Goal: Task Accomplishment & Management: Use online tool/utility

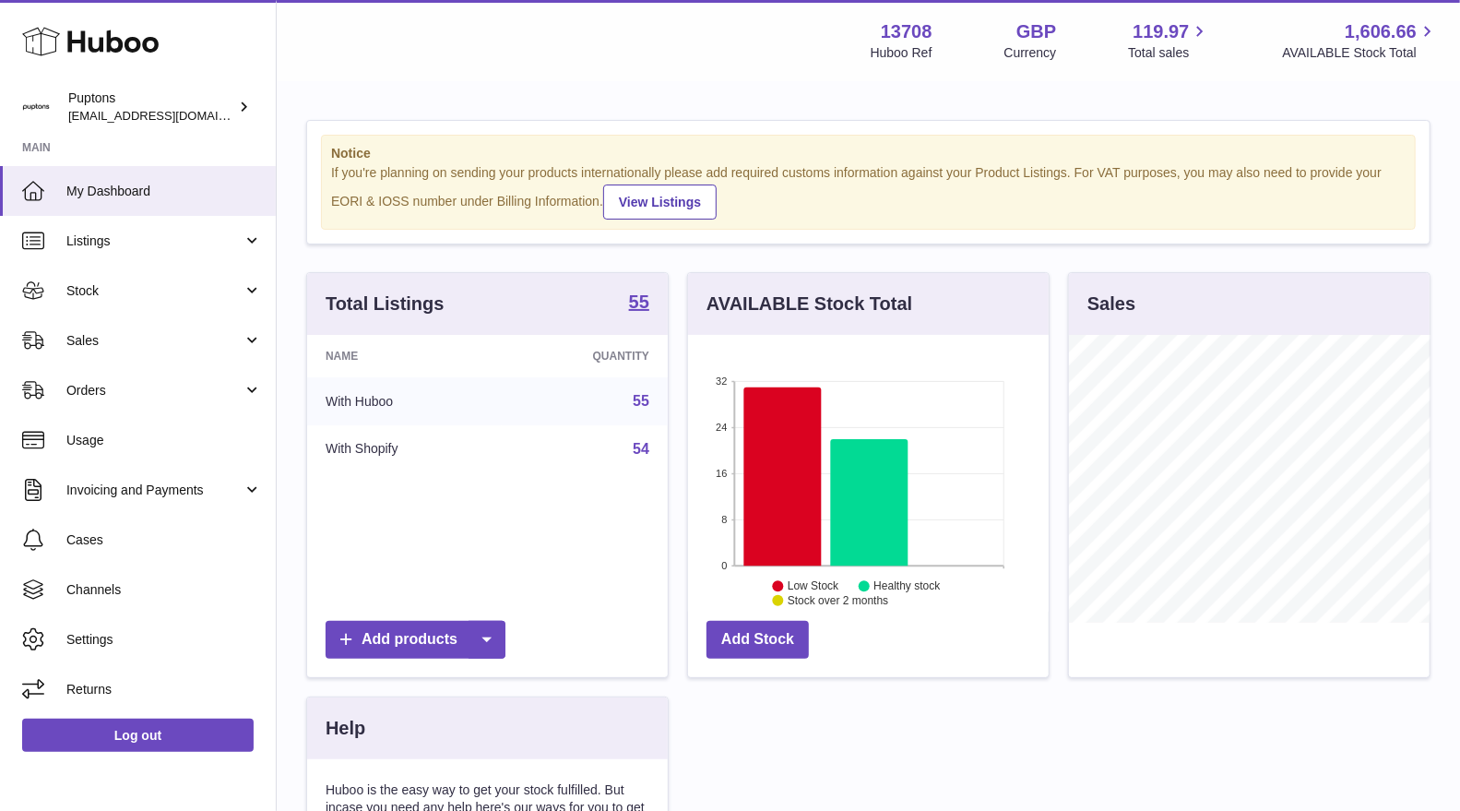
scroll to position [287, 361]
click at [144, 334] on span "Sales" at bounding box center [154, 341] width 176 height 18
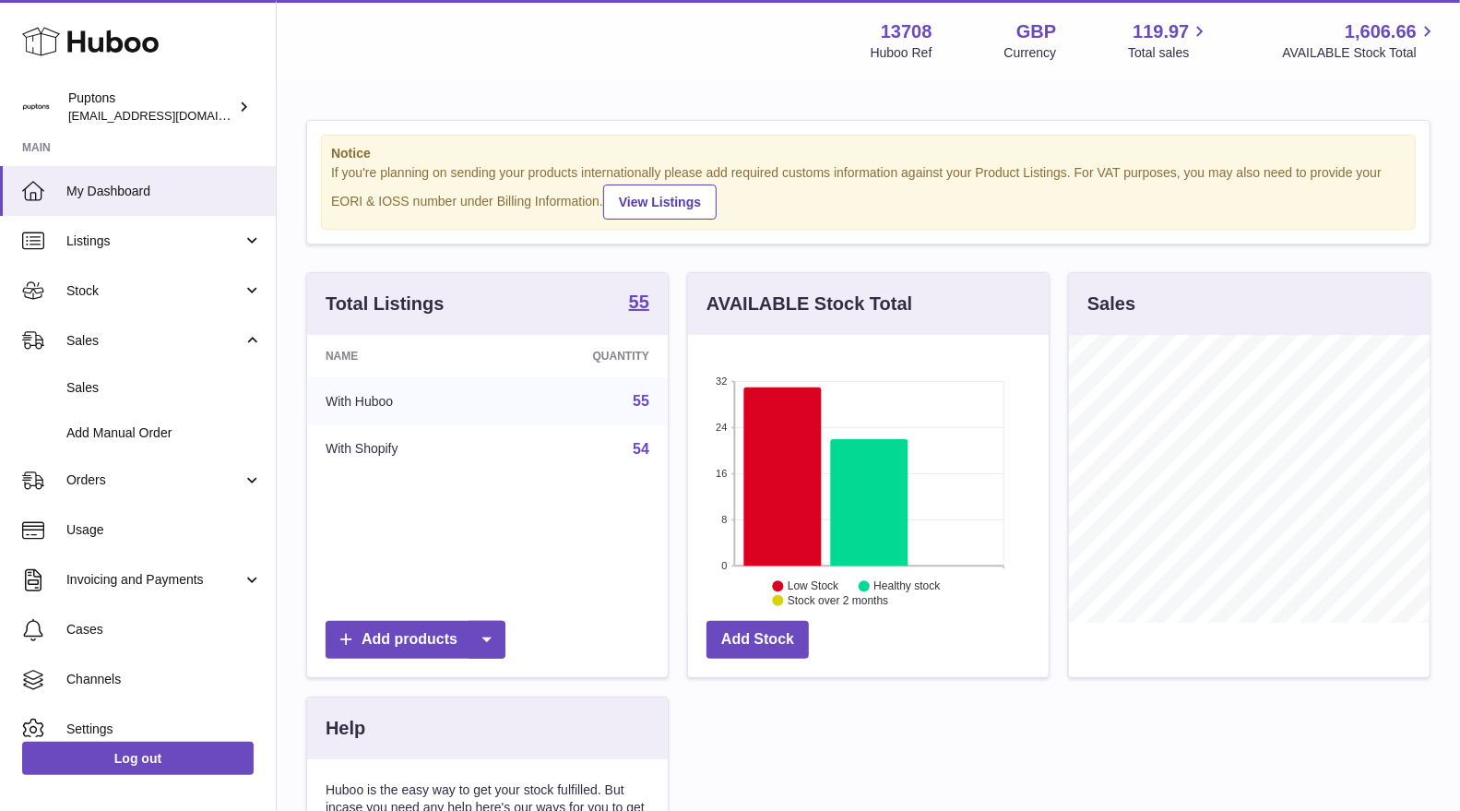
click at [113, 383] on span "Sales" at bounding box center [164, 388] width 196 height 18
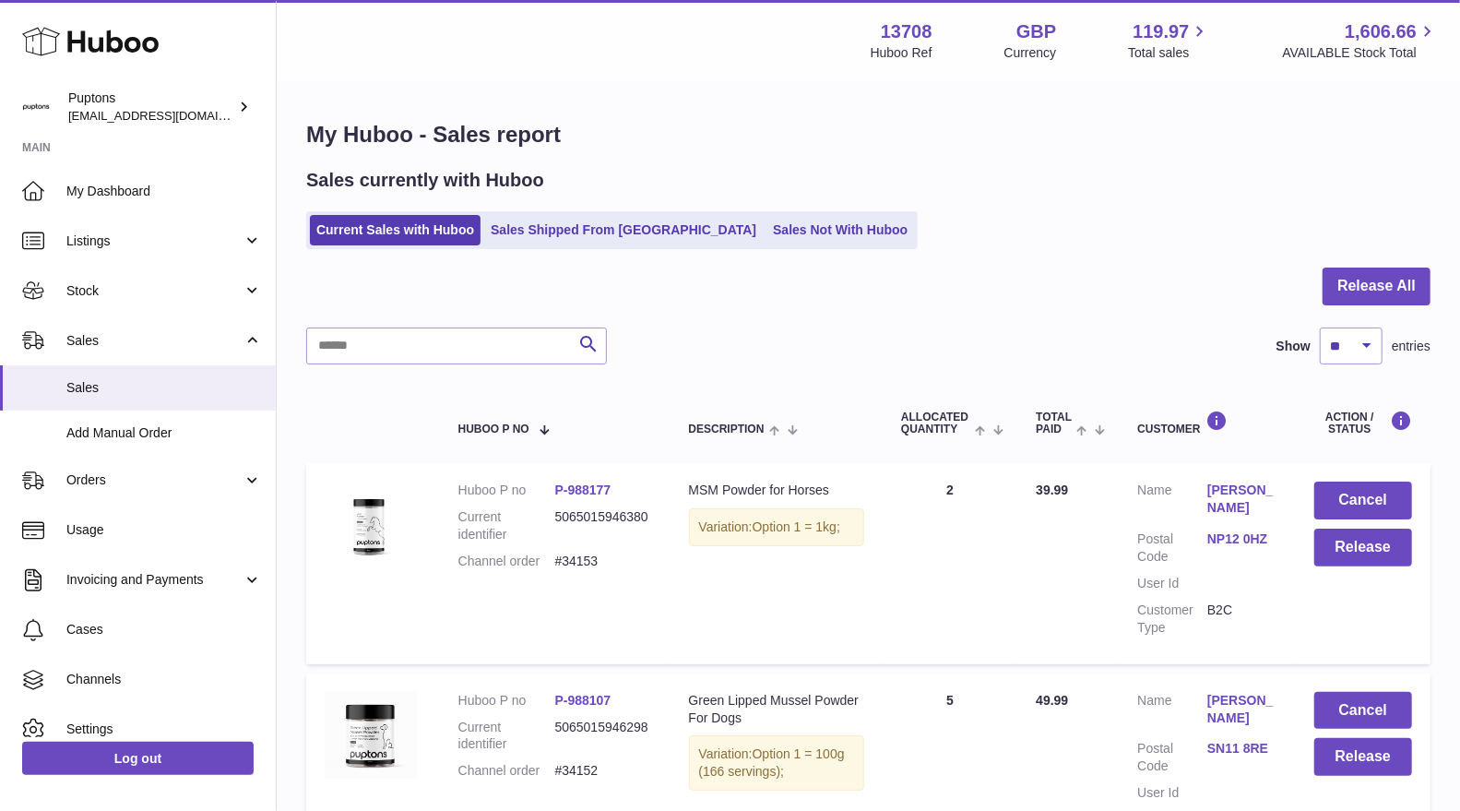
click at [768, 233] on link "Sales Not With Huboo" at bounding box center [841, 230] width 148 height 30
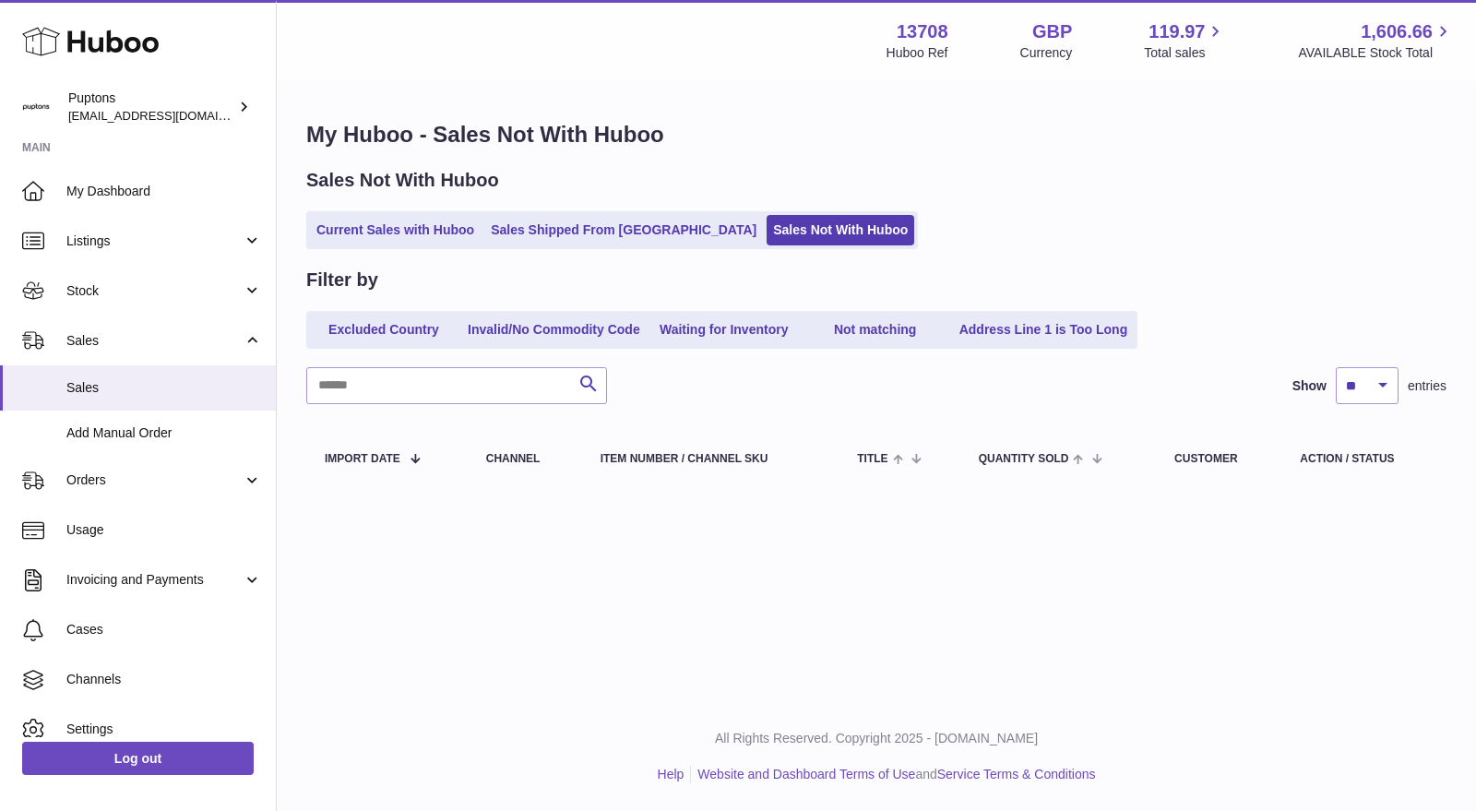
click at [435, 238] on link "Current Sales with Huboo" at bounding box center [395, 230] width 171 height 30
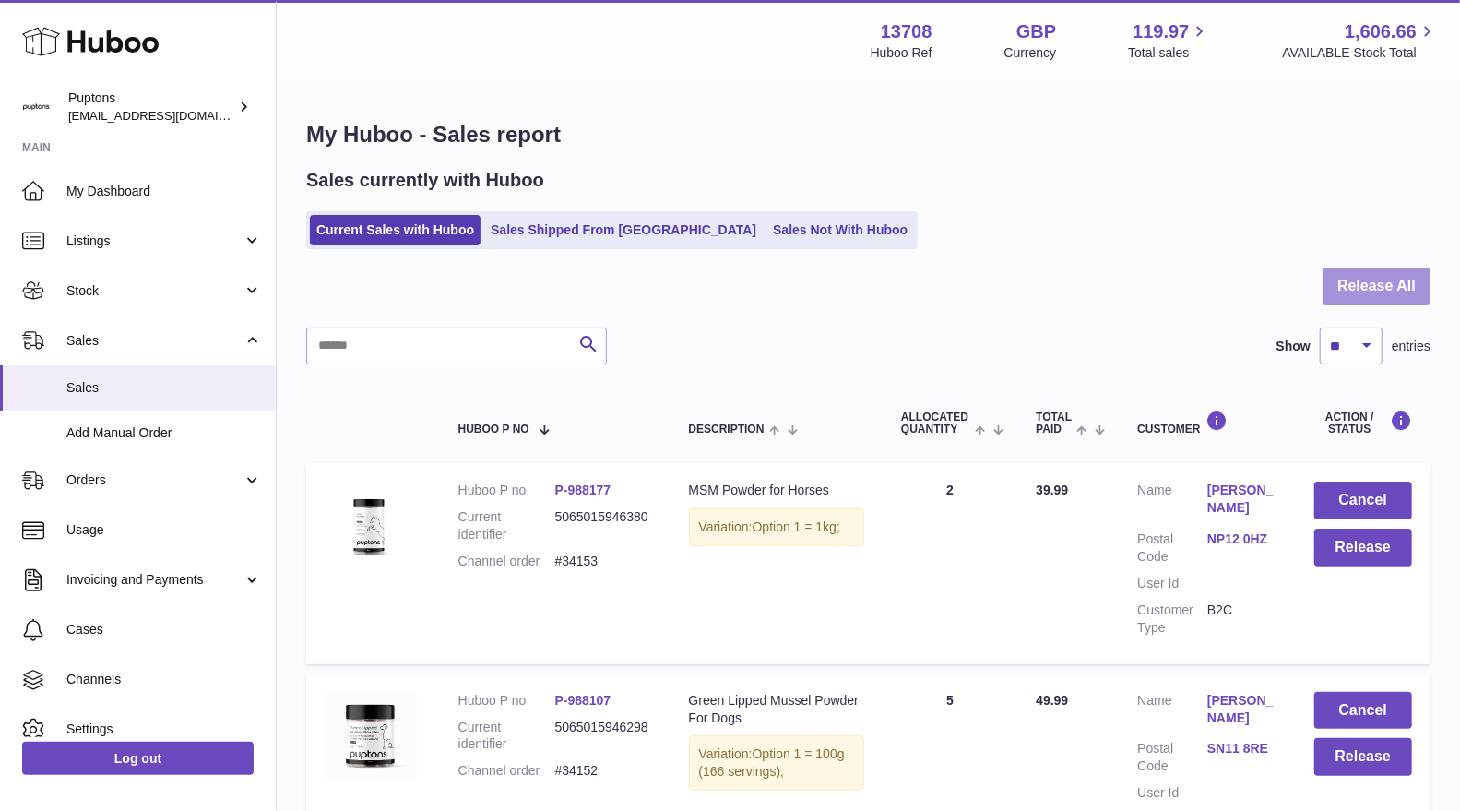
click at [1364, 281] on button "Release All" at bounding box center [1377, 287] width 108 height 38
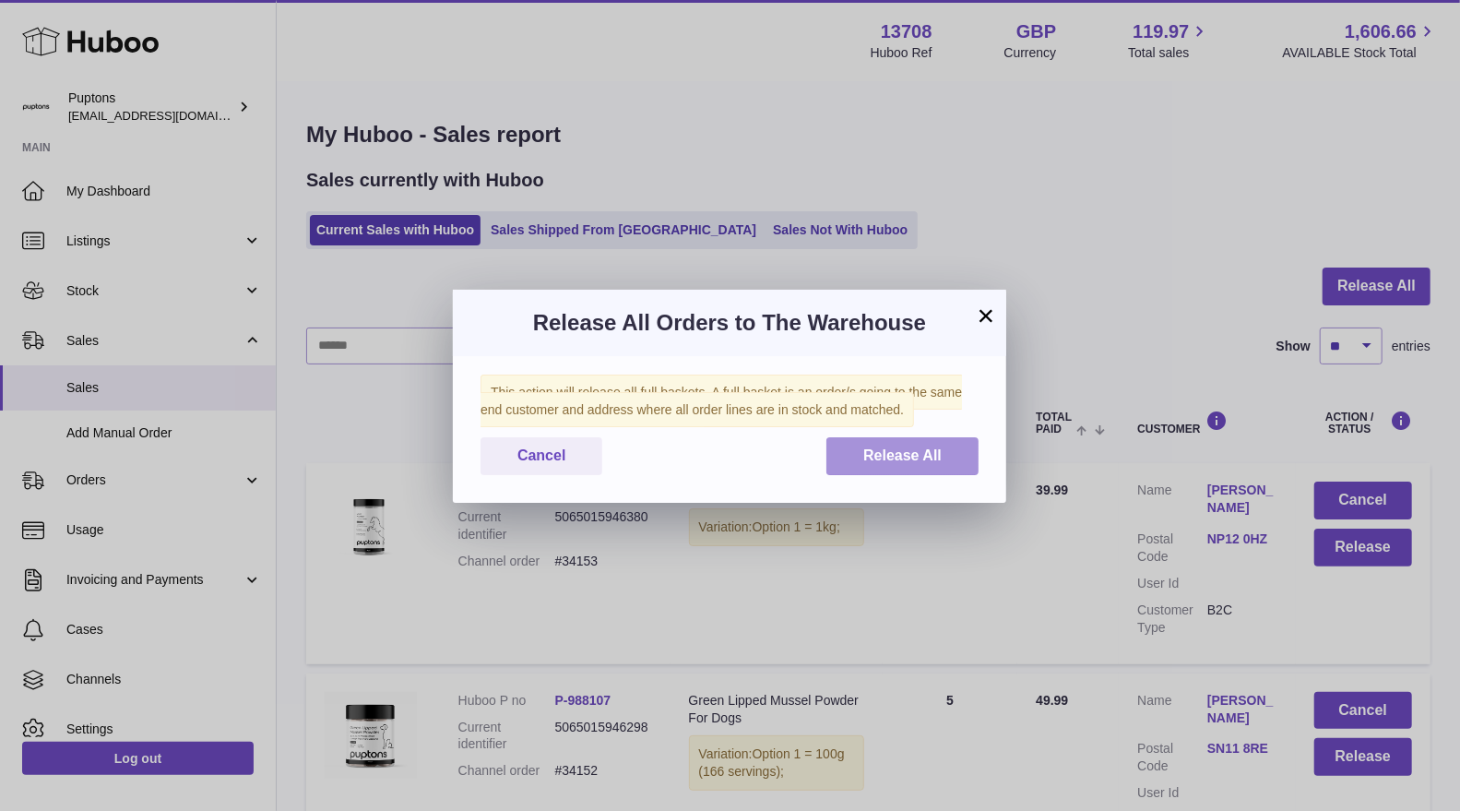
click at [930, 463] on span "Release All" at bounding box center [902, 455] width 78 height 16
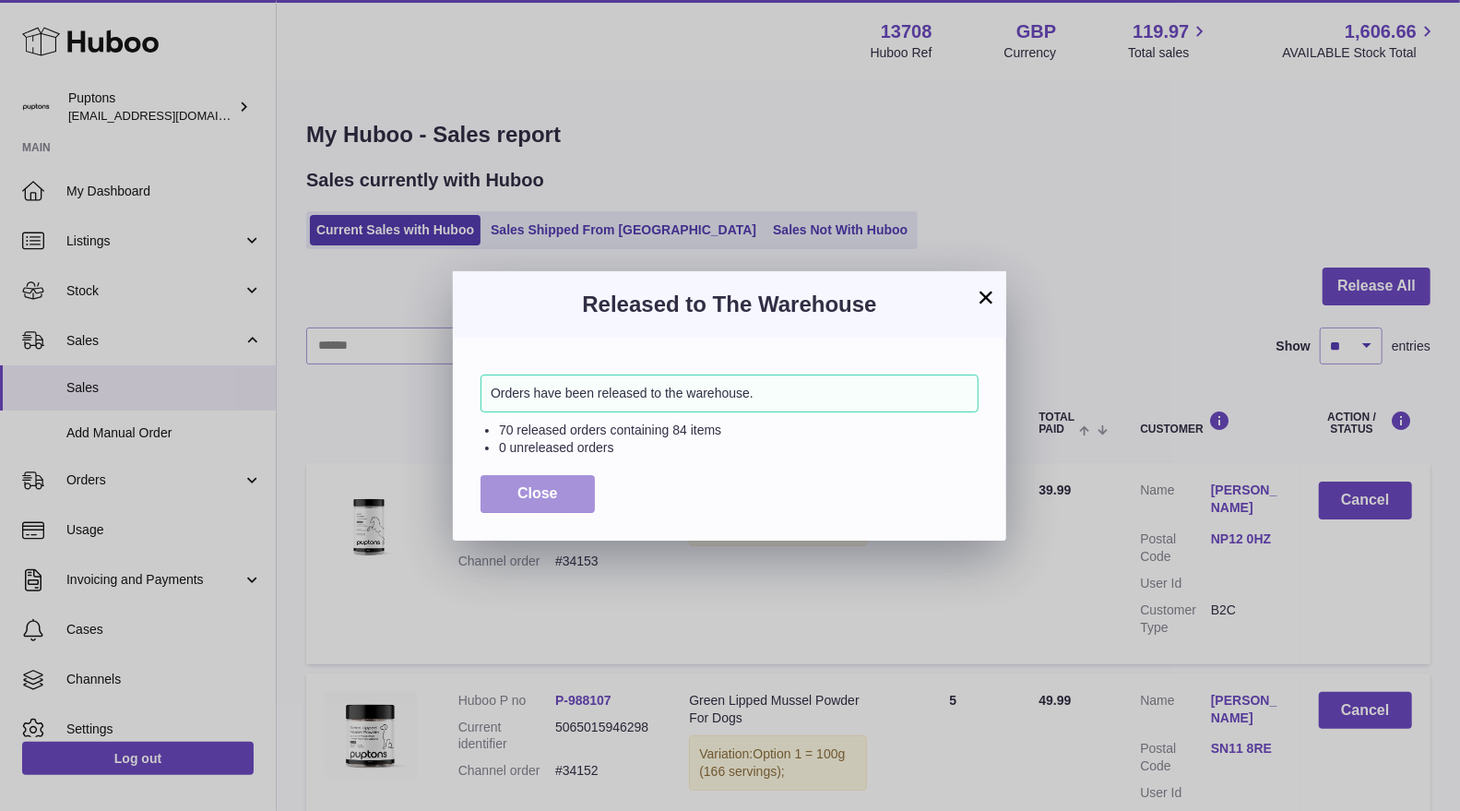
click at [530, 491] on span "Close" at bounding box center [538, 493] width 41 height 16
